Goal: Find specific page/section: Find specific page/section

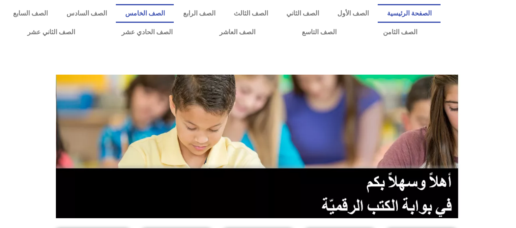
click at [174, 13] on link "الصف الخامس" at bounding box center [145, 13] width 58 height 19
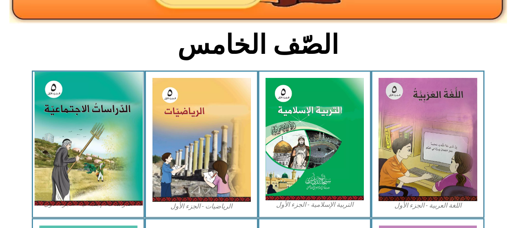
scroll to position [204, 0]
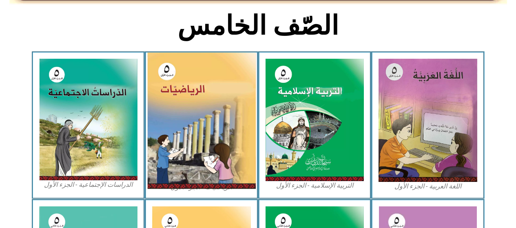
click at [195, 79] on img at bounding box center [201, 121] width 109 height 136
click at [172, 84] on img at bounding box center [201, 121] width 109 height 136
click at [196, 121] on img at bounding box center [201, 121] width 109 height 136
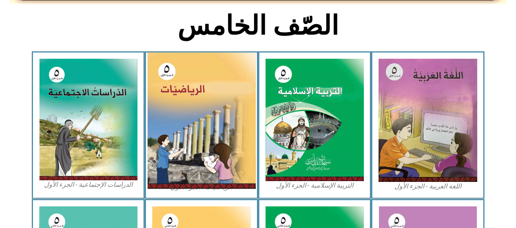
drag, startPoint x: 196, startPoint y: 121, endPoint x: 197, endPoint y: 114, distance: 6.6
click at [197, 118] on img at bounding box center [201, 121] width 109 height 136
click at [197, 113] on img at bounding box center [201, 121] width 109 height 136
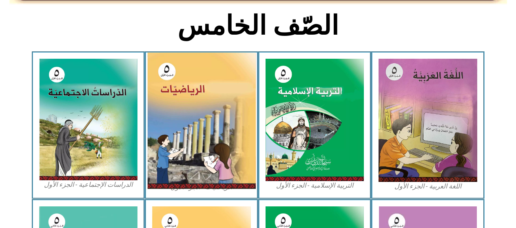
click at [197, 113] on img at bounding box center [201, 121] width 109 height 136
drag, startPoint x: 199, startPoint y: 81, endPoint x: 209, endPoint y: 131, distance: 51.1
click at [200, 82] on img at bounding box center [201, 121] width 109 height 136
click at [209, 144] on img at bounding box center [201, 121] width 109 height 136
drag, startPoint x: 215, startPoint y: 112, endPoint x: 215, endPoint y: 118, distance: 6.5
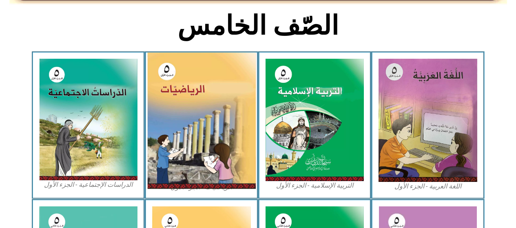
click at [215, 113] on img at bounding box center [201, 121] width 109 height 136
click at [215, 118] on img at bounding box center [201, 121] width 109 height 136
click at [213, 147] on img at bounding box center [201, 121] width 109 height 136
click at [206, 131] on img at bounding box center [201, 121] width 109 height 136
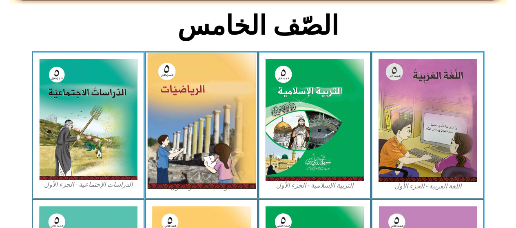
click at [210, 107] on img at bounding box center [201, 121] width 109 height 136
click at [224, 130] on img at bounding box center [201, 121] width 109 height 136
click at [189, 111] on img at bounding box center [201, 121] width 109 height 136
click at [192, 144] on img at bounding box center [201, 121] width 109 height 136
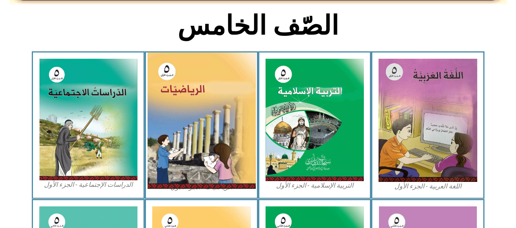
drag, startPoint x: 193, startPoint y: 144, endPoint x: 193, endPoint y: 182, distance: 38.4
click at [193, 182] on img at bounding box center [201, 121] width 109 height 136
click at [212, 169] on img at bounding box center [201, 121] width 109 height 136
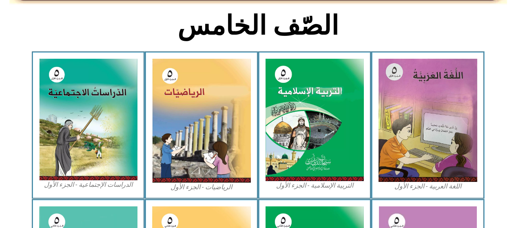
click at [201, 188] on figcaption "الرياضيات - الجزء الأول​" at bounding box center [201, 187] width 99 height 9
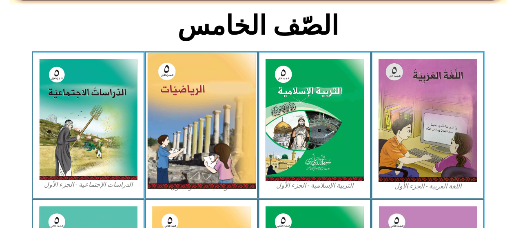
click at [213, 171] on img at bounding box center [201, 121] width 109 height 136
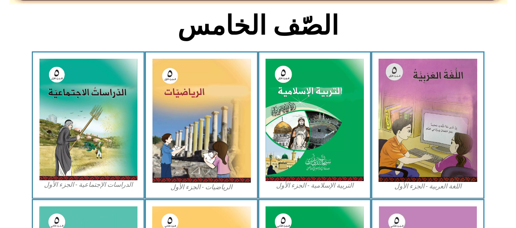
click at [211, 192] on div "الرياضيات - الجزء الأول​" at bounding box center [201, 125] width 113 height 148
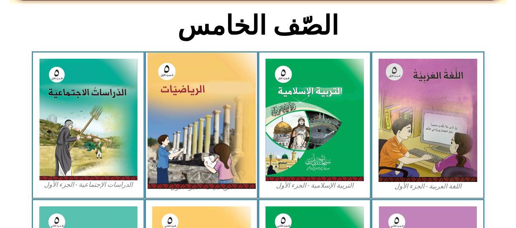
drag, startPoint x: 169, startPoint y: 70, endPoint x: 167, endPoint y: 74, distance: 4.4
click at [167, 71] on img at bounding box center [201, 121] width 109 height 136
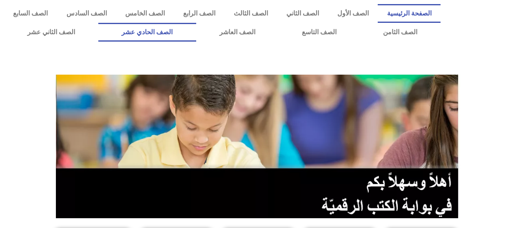
click at [165, 32] on link "الصف الحادي عشر" at bounding box center [147, 32] width 98 height 19
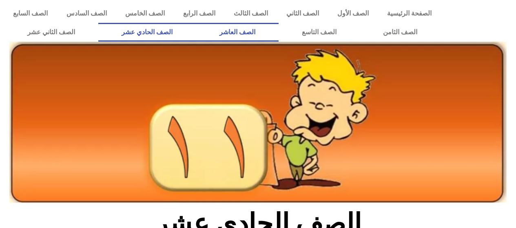
click at [279, 34] on link "الصف العاشر" at bounding box center [237, 32] width 82 height 19
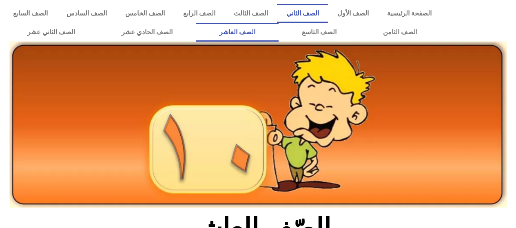
click at [319, 10] on link "الصف الثاني" at bounding box center [302, 13] width 51 height 19
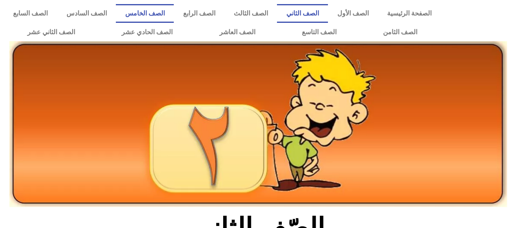
click at [162, 6] on link "الصف الخامس" at bounding box center [145, 13] width 58 height 19
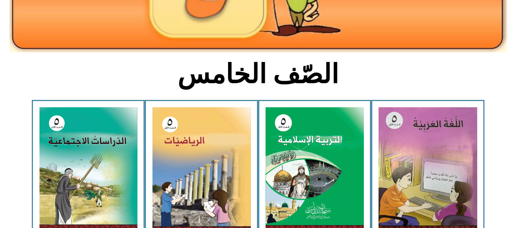
scroll to position [204, 0]
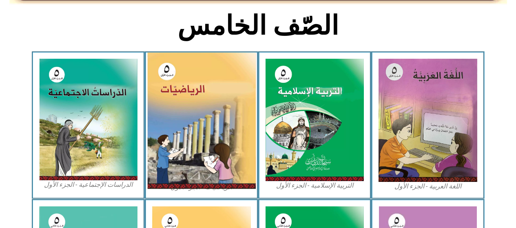
click at [216, 105] on img at bounding box center [201, 121] width 109 height 136
click at [214, 103] on img at bounding box center [201, 121] width 109 height 136
click at [209, 101] on img at bounding box center [201, 121] width 109 height 136
click at [211, 104] on img at bounding box center [201, 121] width 109 height 136
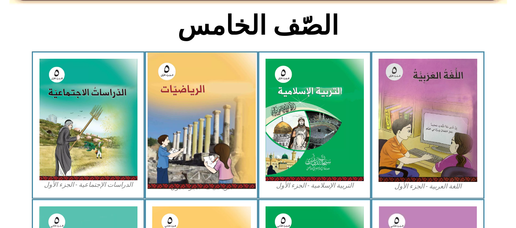
click at [211, 104] on img at bounding box center [201, 121] width 109 height 136
click at [185, 166] on img at bounding box center [201, 121] width 109 height 136
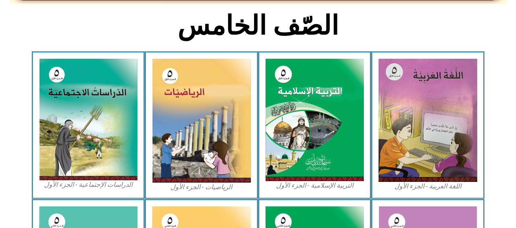
click at [156, 31] on h2 "الصّف الخامس" at bounding box center [258, 26] width 270 height 32
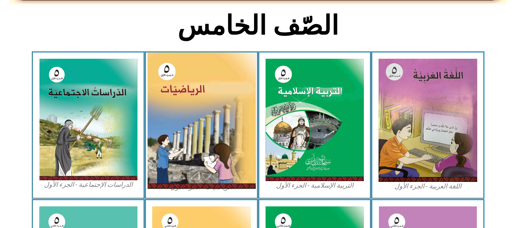
click at [189, 95] on img at bounding box center [201, 121] width 109 height 136
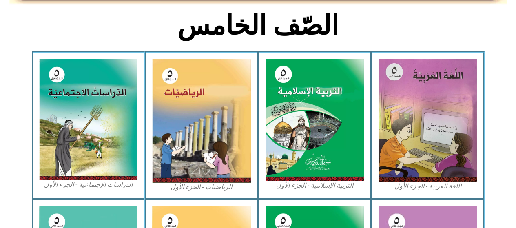
click at [197, 190] on figcaption "الرياضيات - الجزء الأول​" at bounding box center [201, 187] width 99 height 9
click at [195, 185] on figcaption "الرياضيات - الجزء الأول​" at bounding box center [201, 187] width 99 height 9
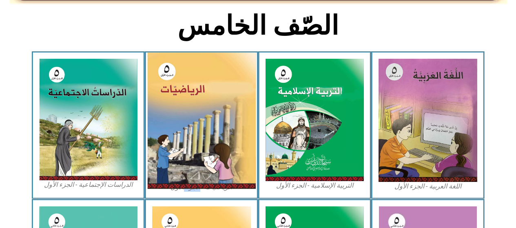
click at [183, 143] on img at bounding box center [201, 121] width 109 height 136
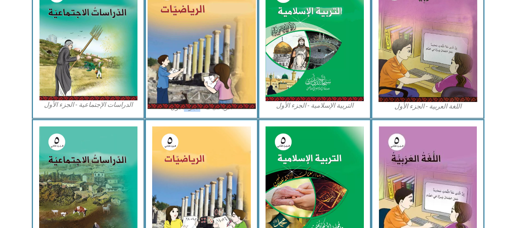
scroll to position [326, 0]
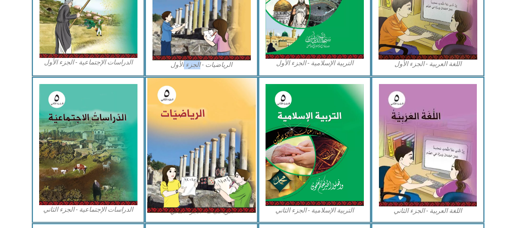
click at [183, 142] on img at bounding box center [201, 145] width 109 height 135
click at [180, 143] on img at bounding box center [201, 145] width 109 height 135
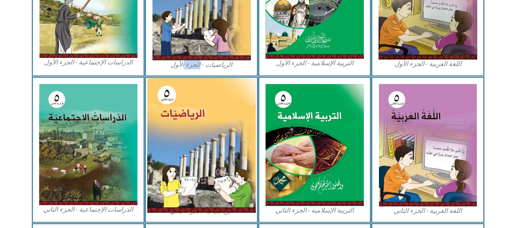
click at [183, 139] on img at bounding box center [201, 145] width 109 height 135
